Goal: Communication & Community: Answer question/provide support

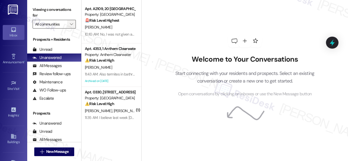
click at [72, 24] on icon "" at bounding box center [71, 24] width 3 height 4
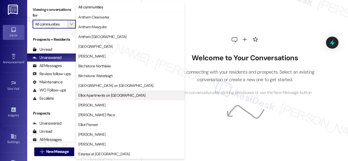
scroll to position [109, 0]
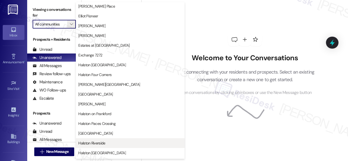
click at [102, 141] on span "Halston Riverside" at bounding box center [91, 142] width 27 height 5
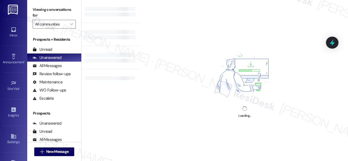
type input "Halston Riverside"
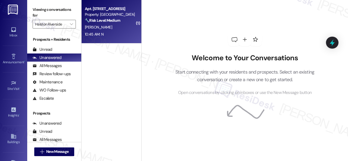
click at [124, 30] on div "[PERSON_NAME]" at bounding box center [109, 27] width 51 height 7
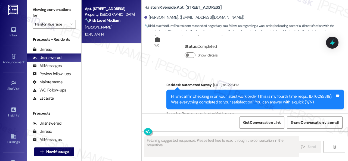
scroll to position [720, 0]
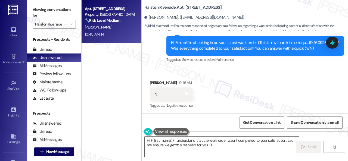
click at [163, 69] on div "Received via SMS [PERSON_NAME] 10:45 AM N Tags and notes Tagged as: Negative re…" at bounding box center [244, 91] width 206 height 46
drag, startPoint x: 163, startPoint y: 149, endPoint x: 126, endPoint y: 137, distance: 39.1
click at [126, 137] on div "Apt. 0513, [GEOGRAPHIC_DATA] Property: [GEOGRAPHIC_DATA] 🔧 Risk Level: Medium T…" at bounding box center [214, 80] width 266 height 161
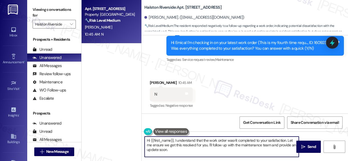
paste textarea "I'm sorry that the work order wasn't completed to your satisfaction. Can you pl…"
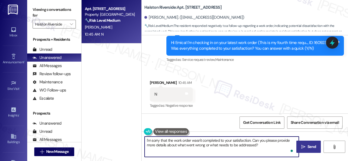
type textarea "I'm sorry that the work order wasn't completed to your satisfaction. Can you pl…"
click at [301, 147] on icon "" at bounding box center [303, 147] width 4 height 4
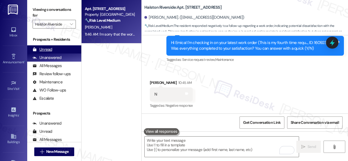
click at [47, 49] on div "Unread" at bounding box center [43, 50] width 20 height 6
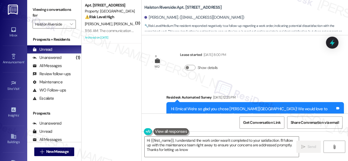
type textarea "Hi {{first_name}}, I understand the work order wasn't completed to your satisfa…"
